Goal: Navigation & Orientation: Find specific page/section

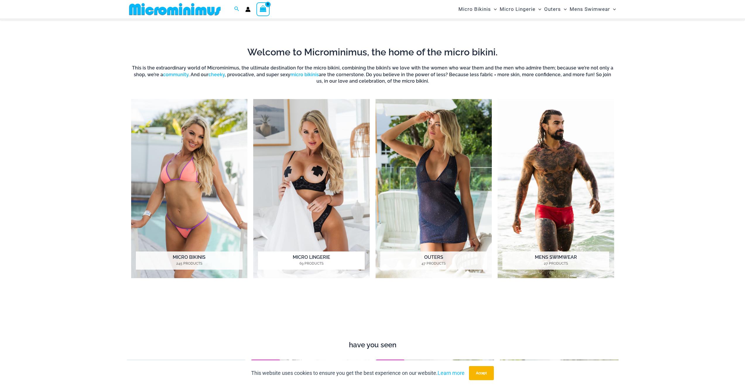
scroll to position [292, 0]
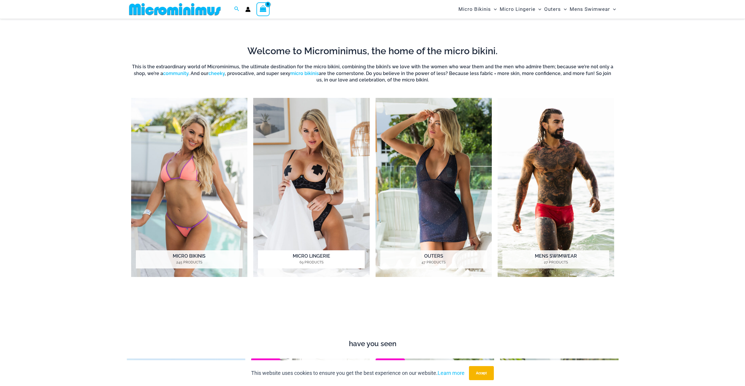
click at [314, 210] on img "Visit product category Micro Lingerie" at bounding box center [311, 187] width 117 height 179
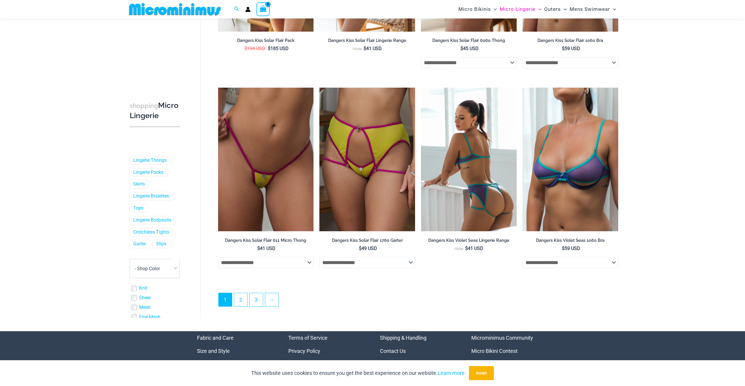
scroll to position [1430, 0]
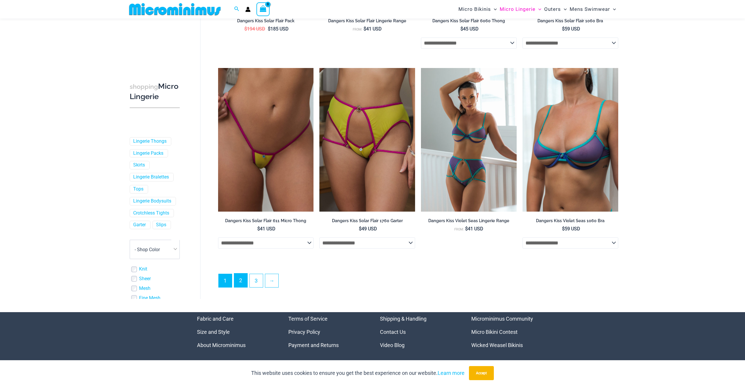
click at [242, 280] on link "2" at bounding box center [240, 280] width 13 height 14
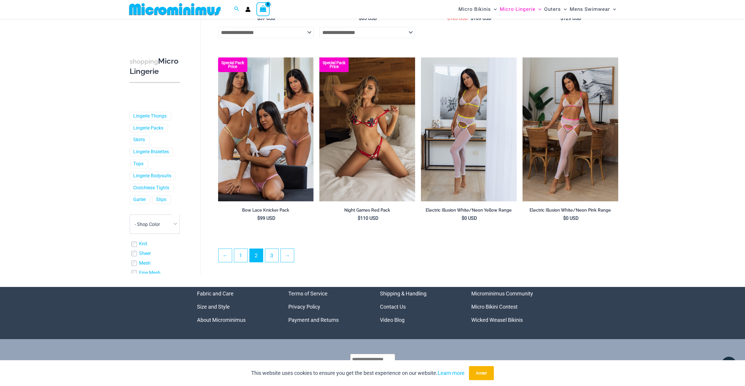
scroll to position [1399, 0]
